Goal: Task Accomplishment & Management: Manage account settings

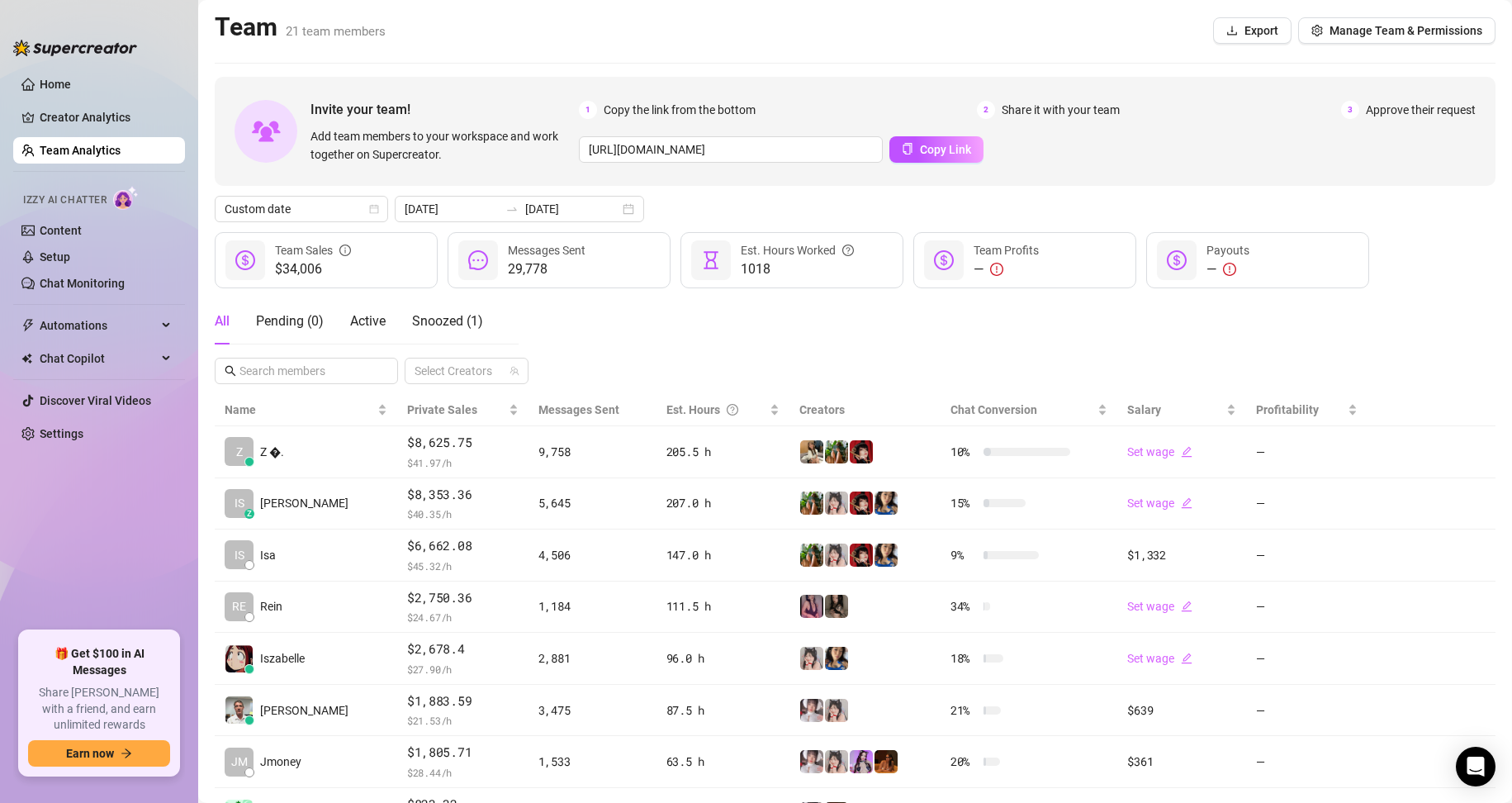
scroll to position [165, 0]
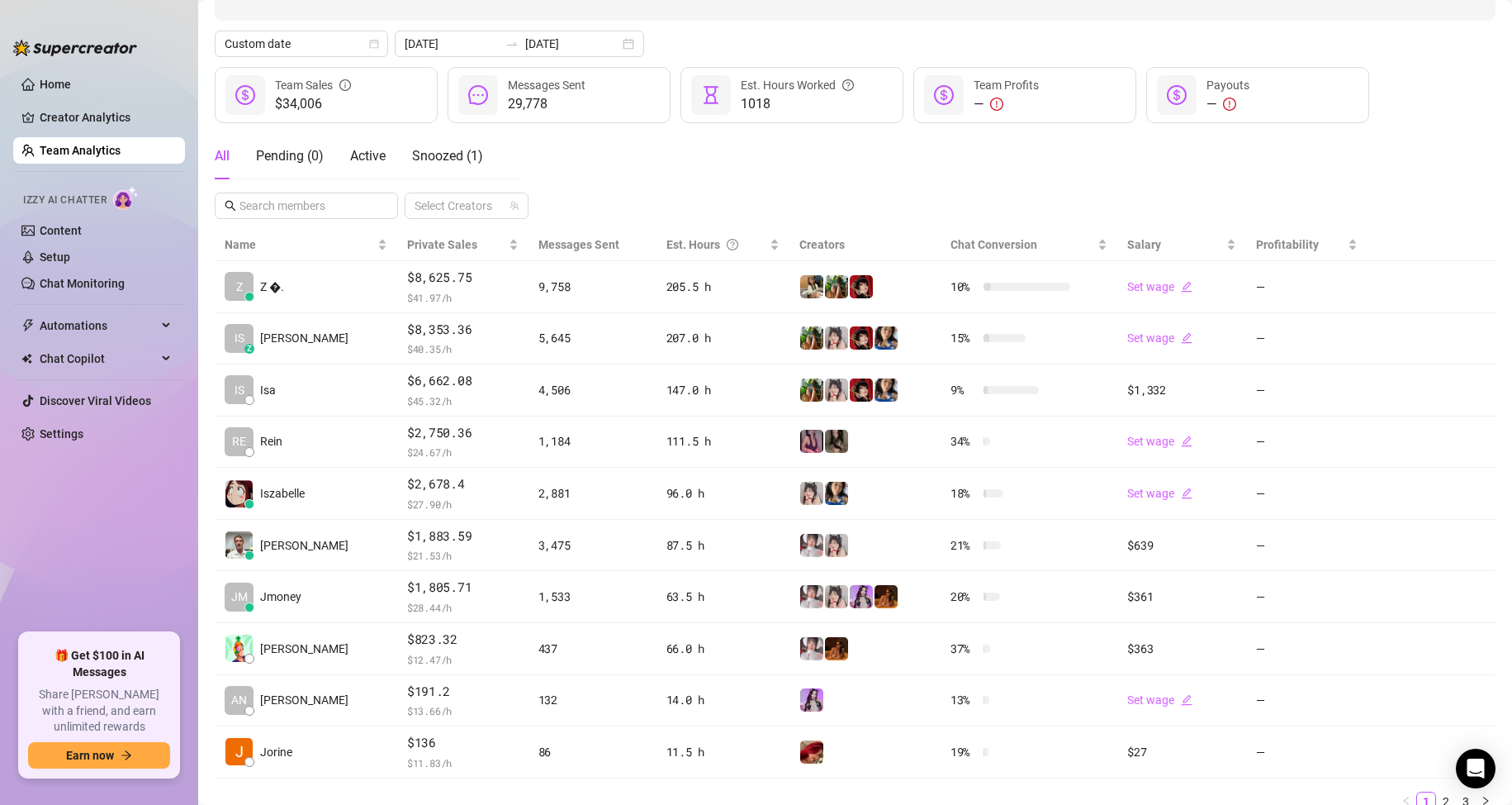
click at [83, 154] on link "Team Analytics" at bounding box center [79, 150] width 81 height 13
click at [199, 538] on main "Team 21 team members Export Manage Team & Permissions Invite your team! Add tea…" at bounding box center [854, 354] width 1313 height 1039
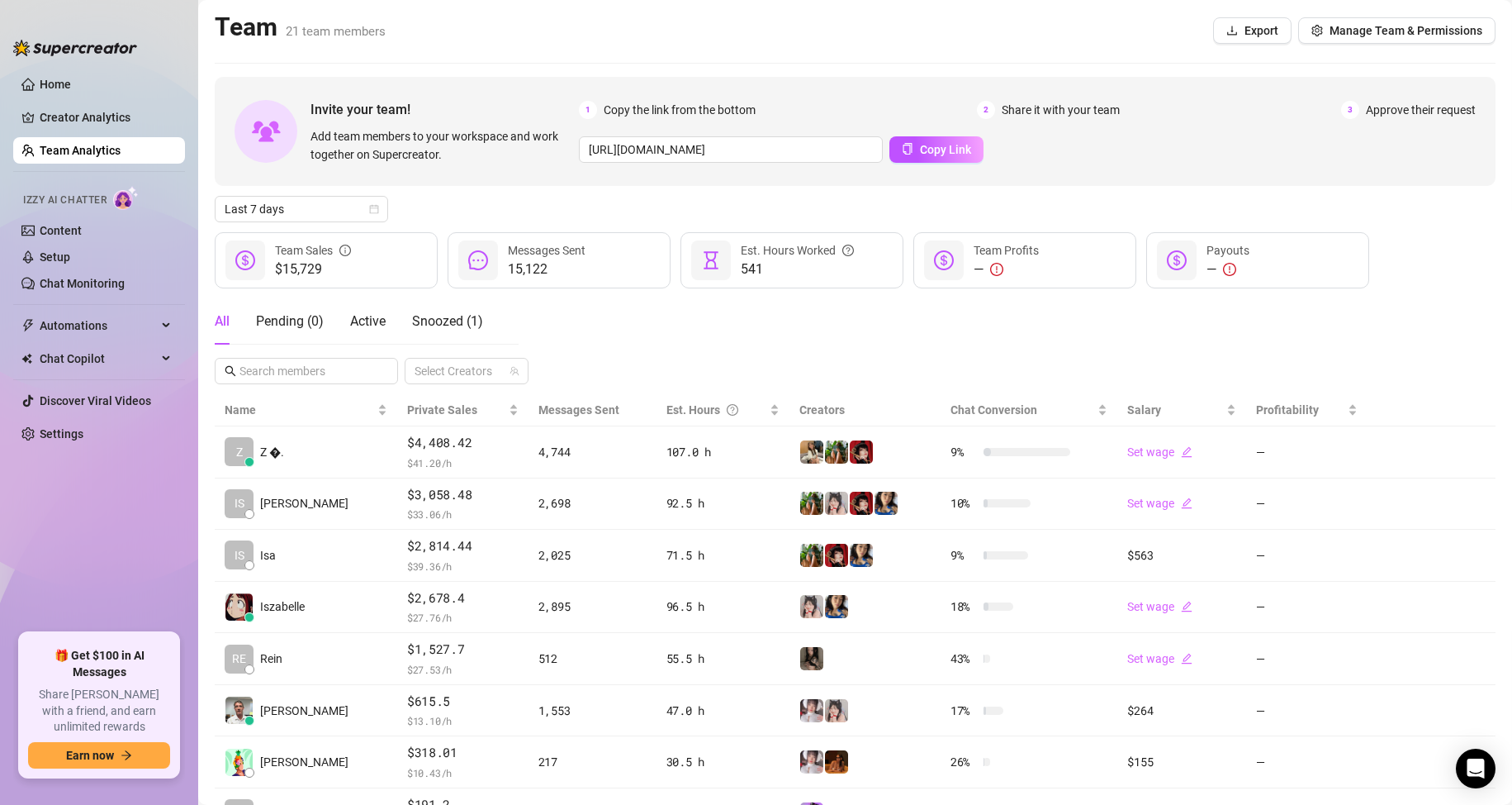
click at [48, 593] on ul "Home Creator Analytics Team Analytics Izzy AI Chatter Content Setup Chat Monito…" at bounding box center [99, 345] width 172 height 561
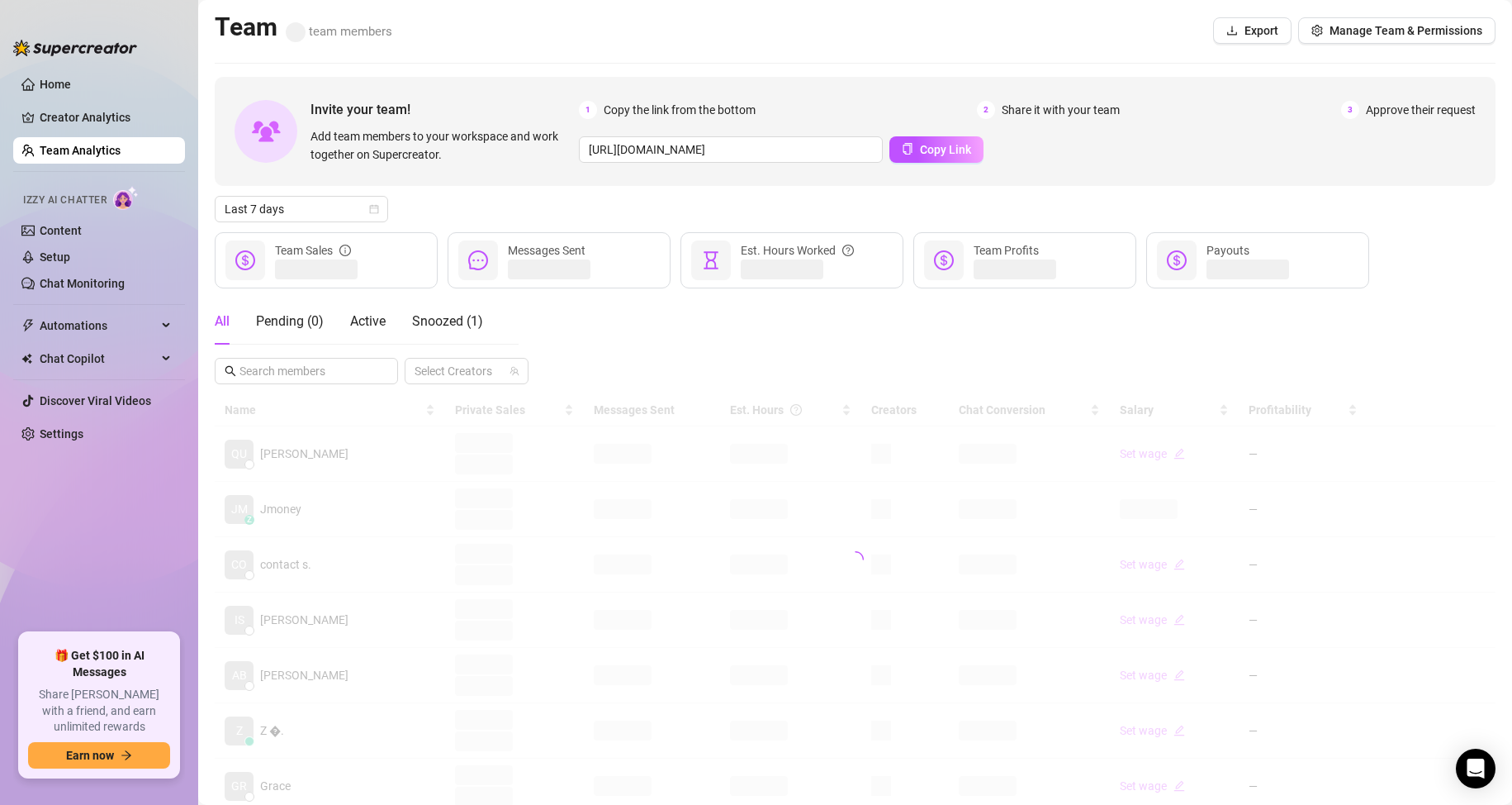
click at [105, 551] on ul "Home Creator Analytics Team Analytics Izzy AI Chatter Content Setup Chat Monito…" at bounding box center [99, 345] width 172 height 561
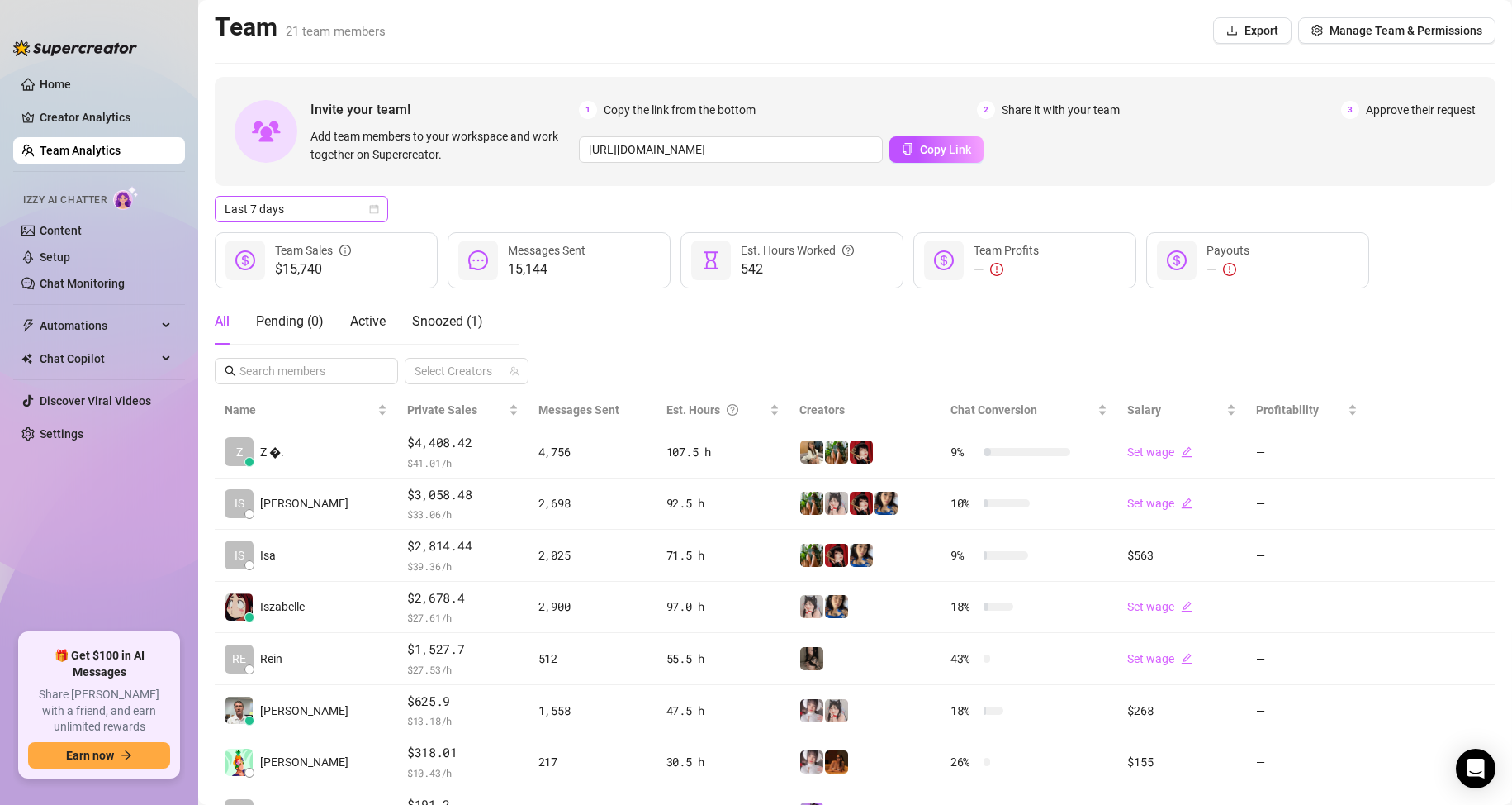
click at [249, 196] on div "Last 7 days" at bounding box center [301, 209] width 174 height 26
click at [303, 353] on div "Custom date" at bounding box center [301, 347] width 147 height 18
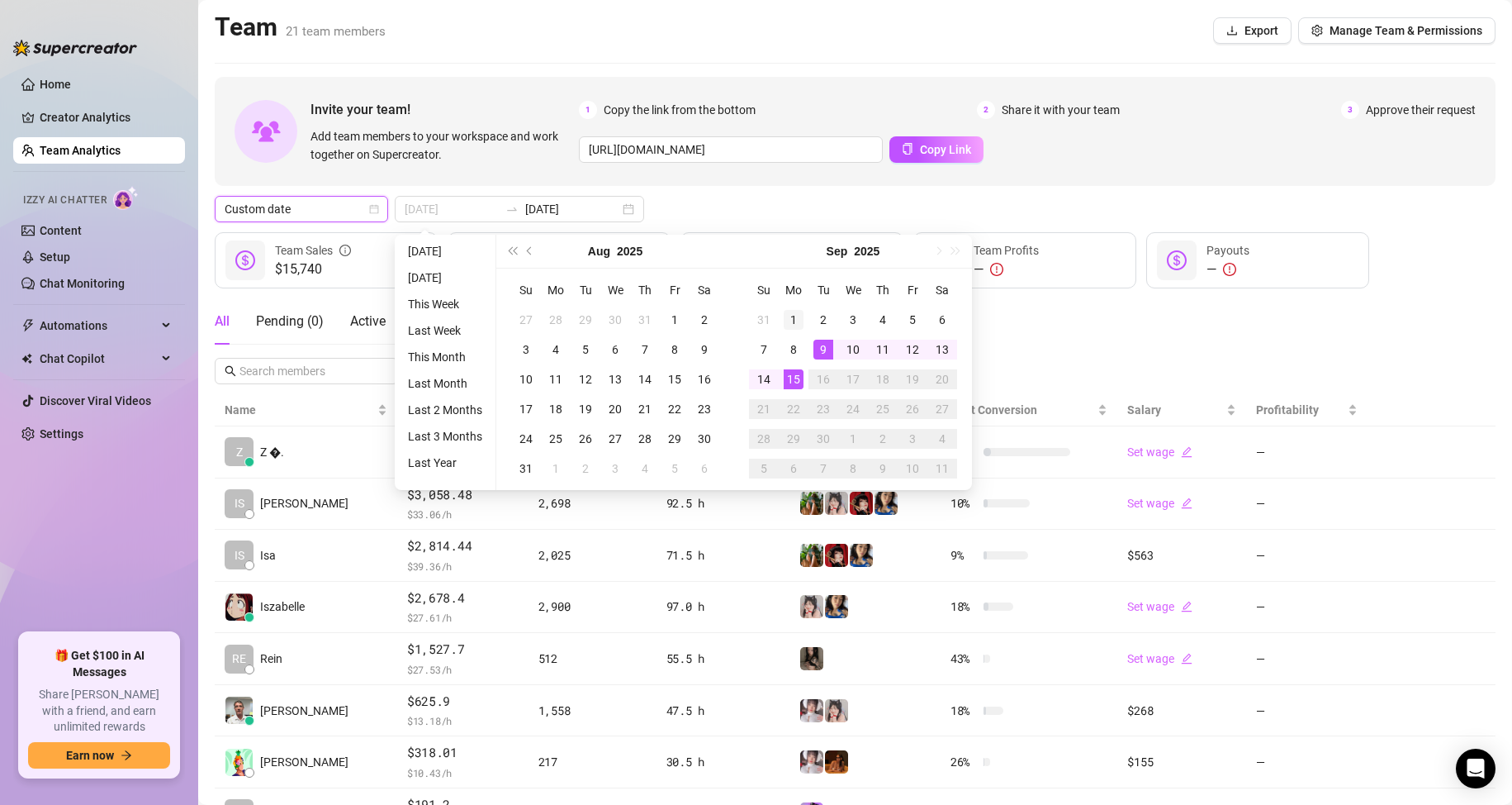
type input "[DATE]"
click at [771, 318] on div "1" at bounding box center [792, 319] width 20 height 20
type input "[DATE]"
click at [771, 387] on div "15" at bounding box center [792, 378] width 20 height 20
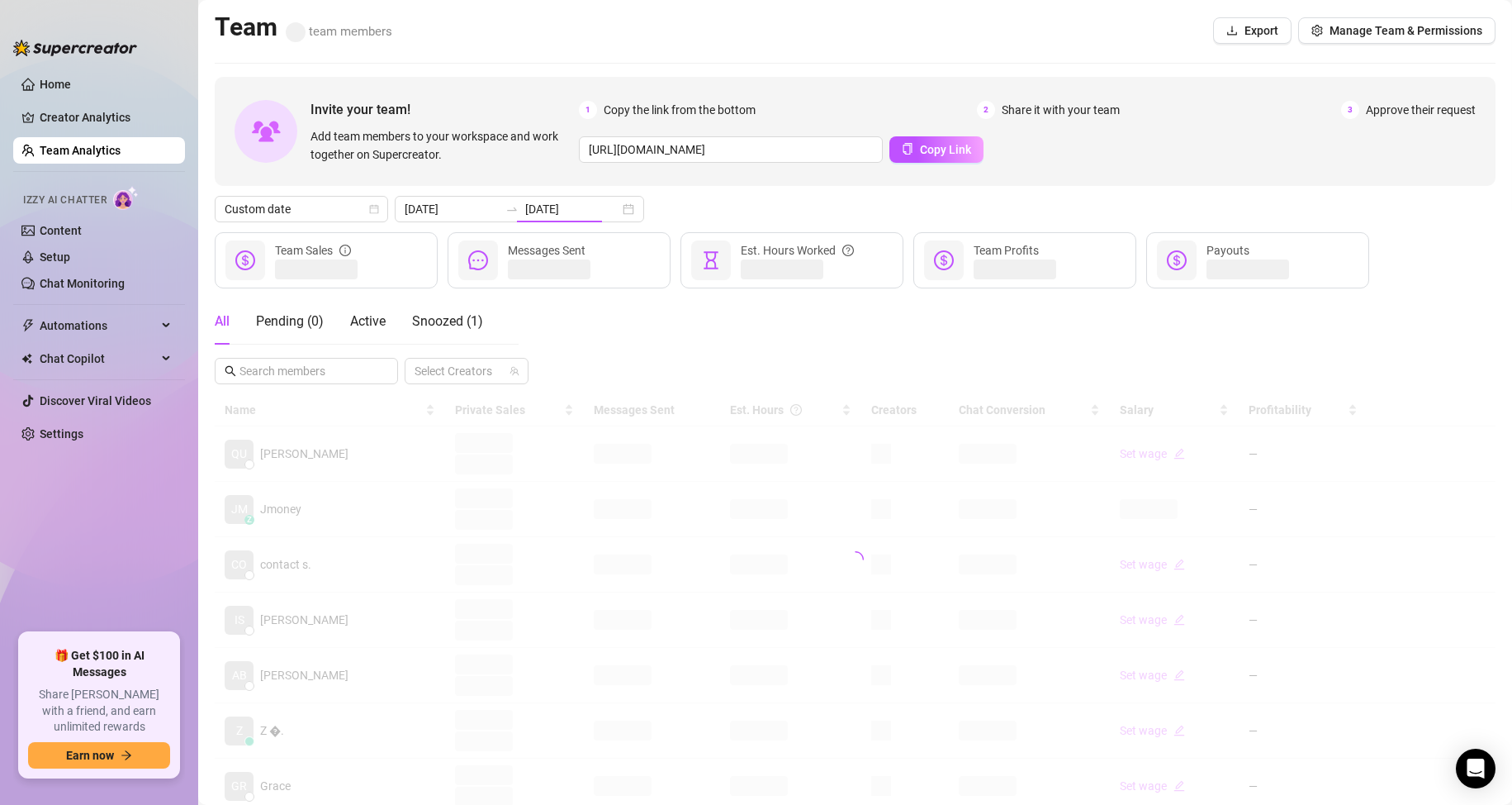
click at [771, 326] on div "All Pending ( 0 ) Active Snoozed ( 1 ) Select Creators" at bounding box center [855, 341] width 1281 height 86
click at [88, 515] on ul "Home Creator Analytics Team Analytics Izzy AI Chatter Content Setup Chat Monito…" at bounding box center [99, 345] width 172 height 561
click at [114, 577] on ul "Home Creator Analytics Team Analytics Izzy AI Chatter Content Setup Chat Monito…" at bounding box center [99, 345] width 172 height 561
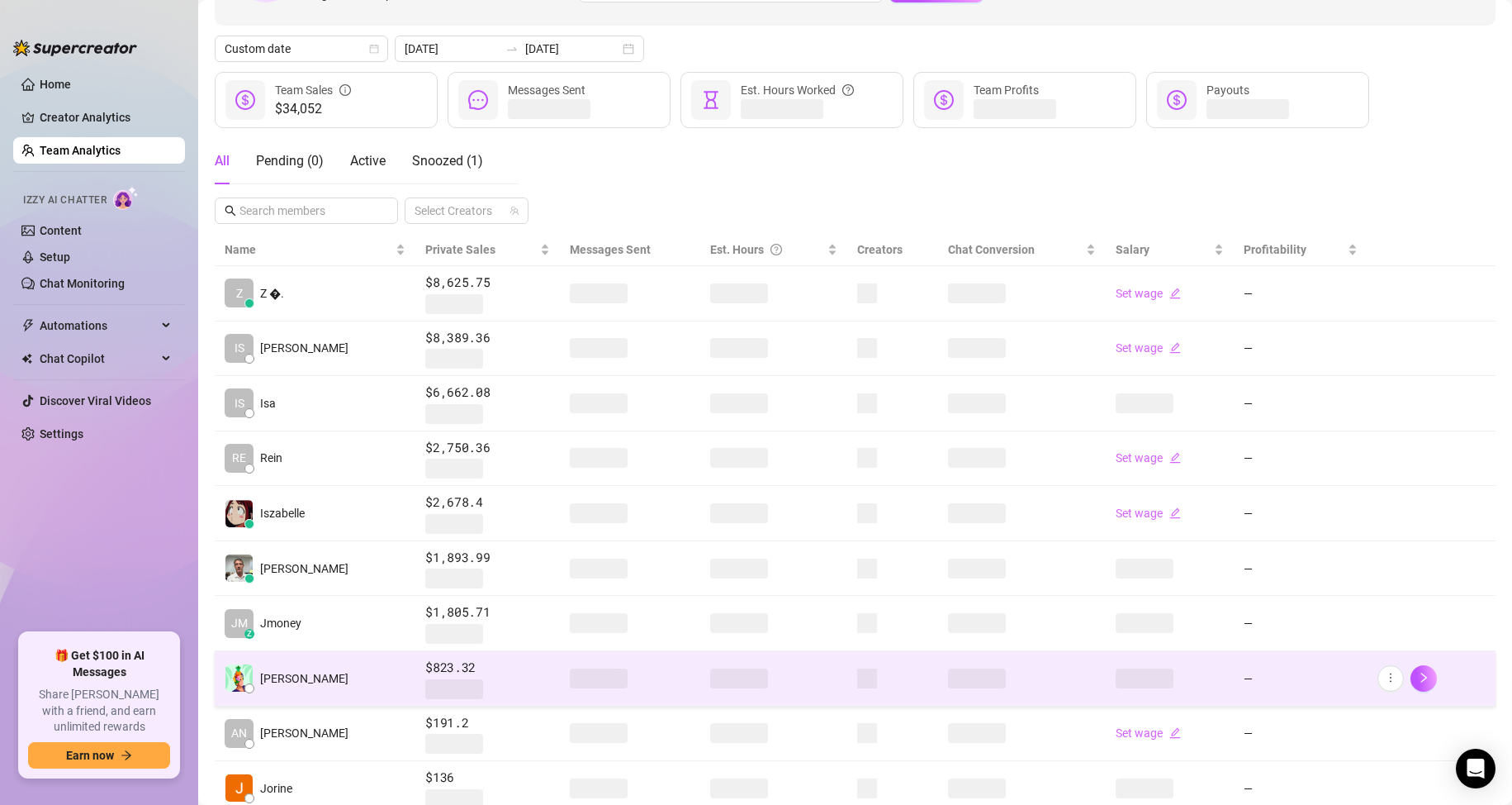
scroll to position [165, 0]
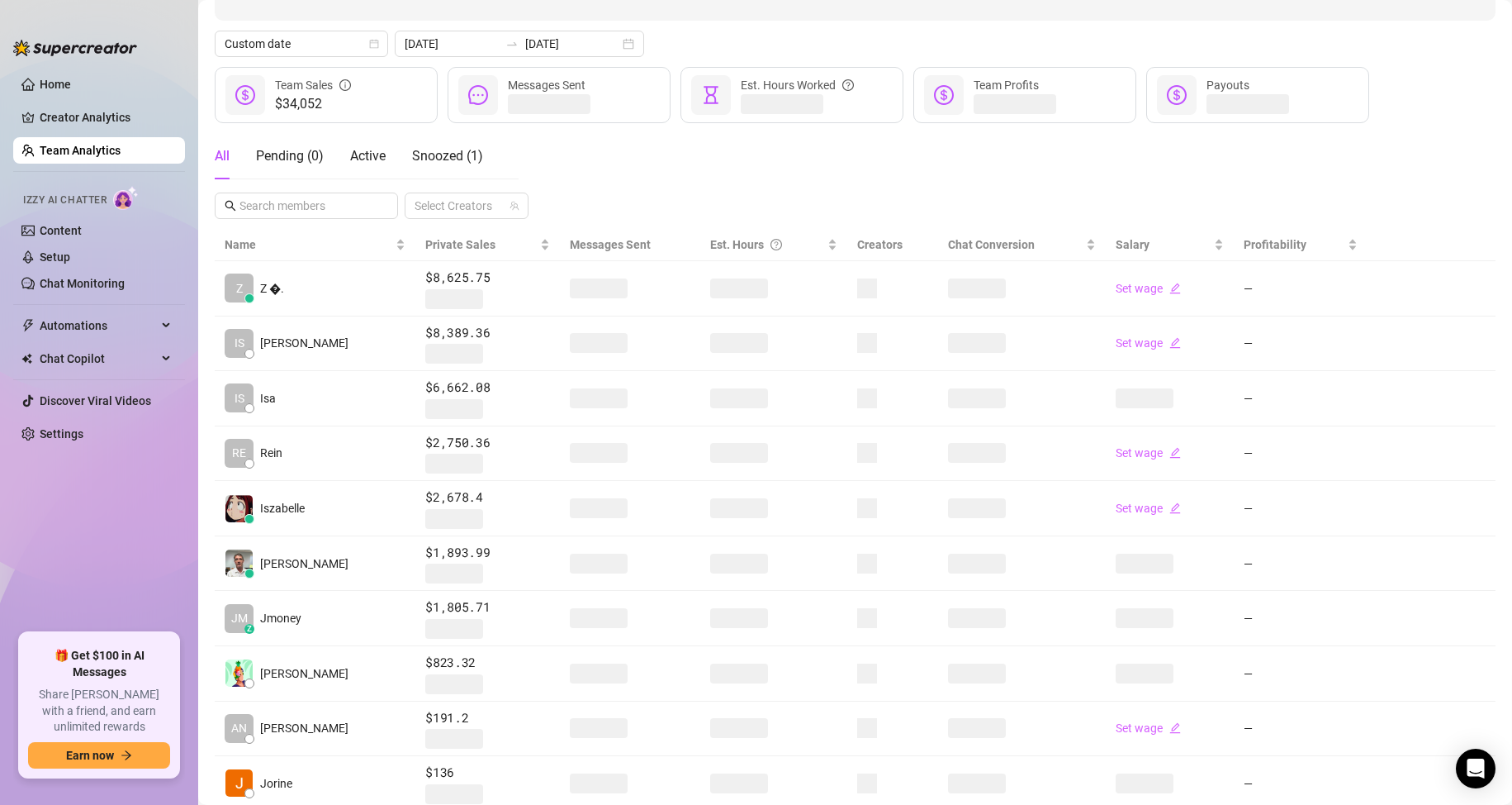
click at [77, 530] on ul "Home Creator Analytics Team Analytics Izzy AI Chatter Content Setup Chat Monito…" at bounding box center [99, 345] width 172 height 561
click at [99, 561] on ul "Home Creator Analytics Team Analytics Izzy AI Chatter Content Setup Chat Monito…" at bounding box center [99, 345] width 172 height 561
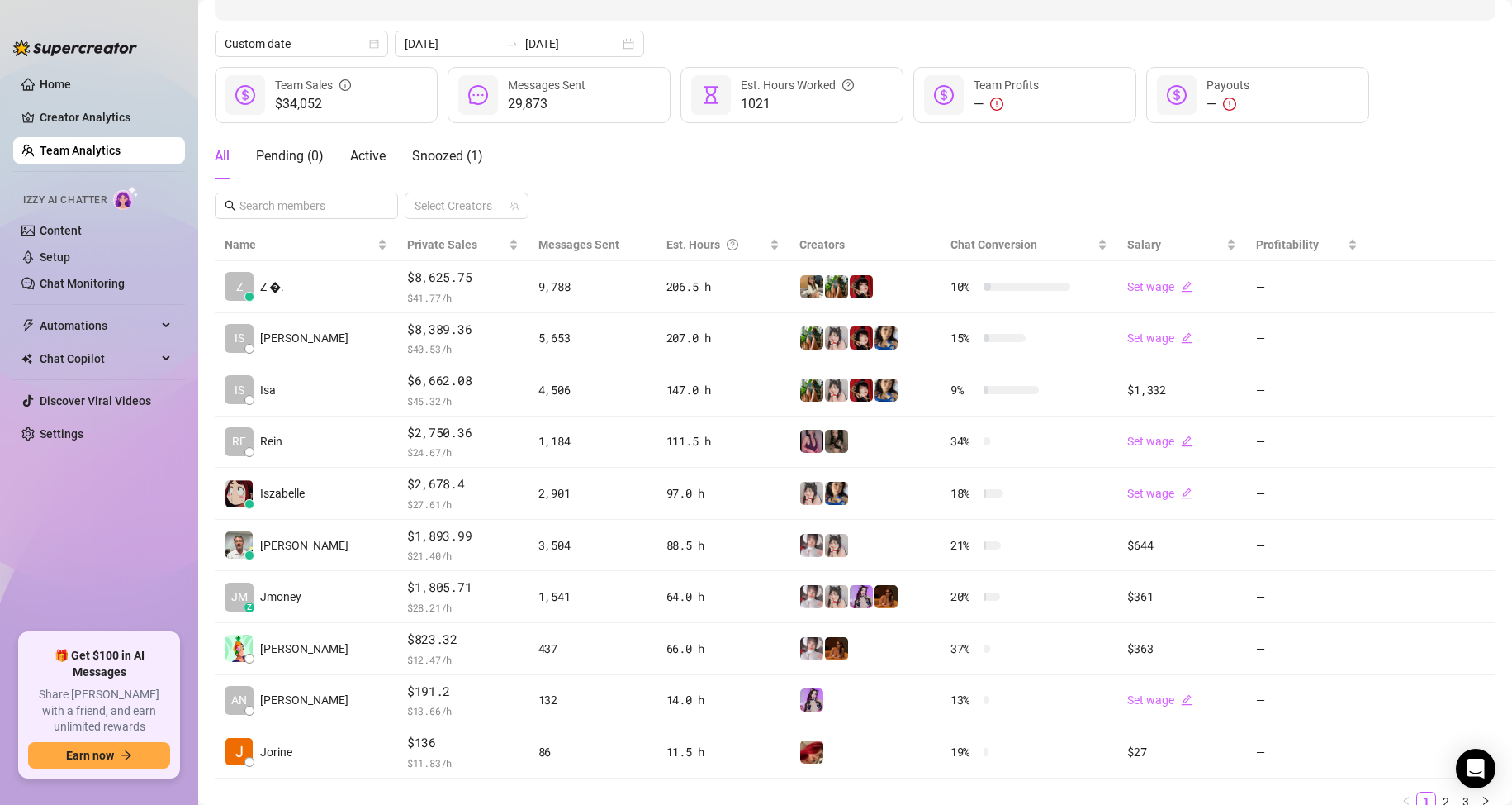
click at [117, 551] on ul "Home Creator Analytics Team Analytics Izzy AI Chatter Content Setup Chat Monito…" at bounding box center [99, 345] width 172 height 561
click at [118, 557] on ul "Home Creator Analytics Team Analytics Izzy AI Chatter Content Setup Chat Monito…" at bounding box center [99, 345] width 172 height 561
